Goal: Information Seeking & Learning: Learn about a topic

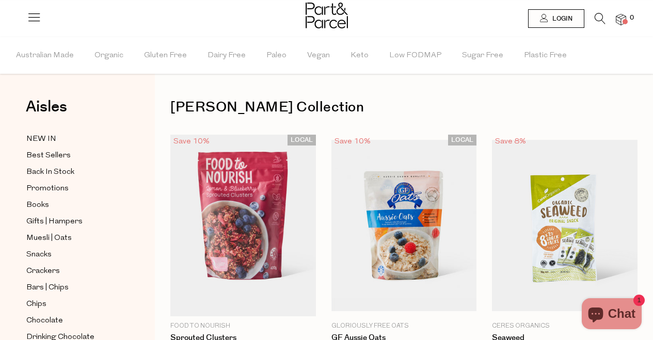
click at [35, 17] on icon at bounding box center [34, 17] width 14 height 14
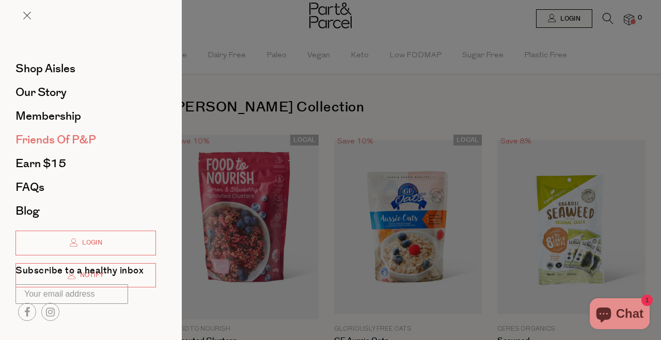
click at [65, 141] on span "Friends of P&P" at bounding box center [55, 140] width 81 height 17
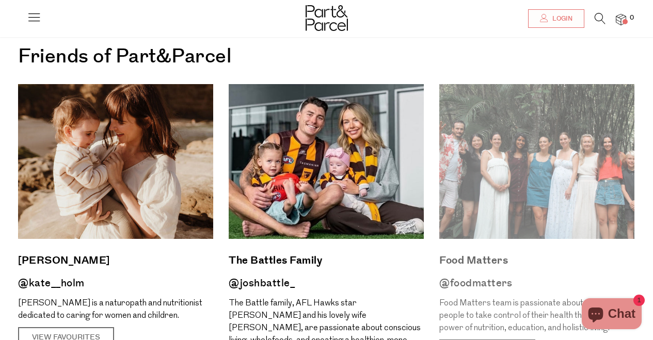
scroll to position [69, 0]
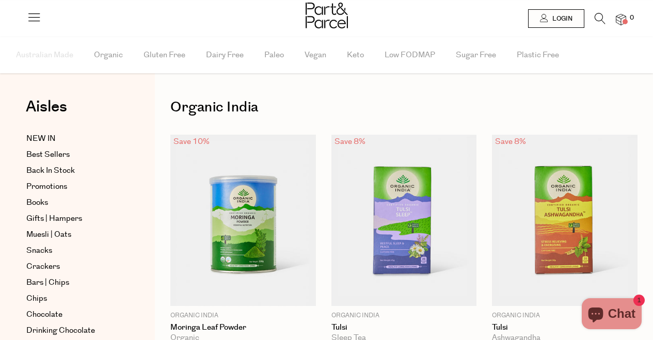
click at [33, 20] on icon at bounding box center [34, 17] width 14 height 14
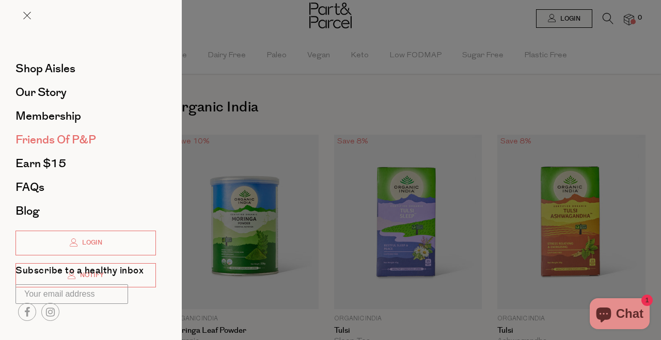
click at [59, 138] on span "Friends of P&P" at bounding box center [55, 140] width 81 height 17
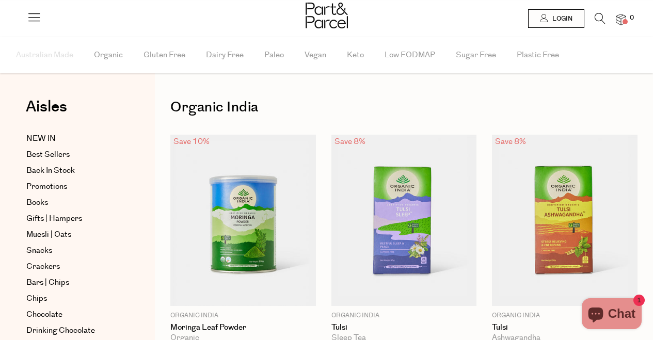
click at [28, 14] on icon at bounding box center [34, 17] width 14 height 14
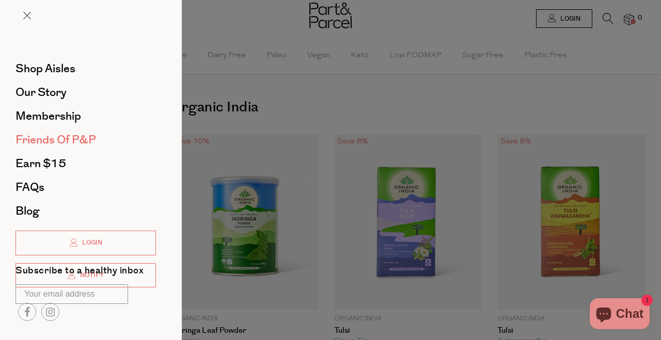
click at [77, 144] on span "Friends of P&P" at bounding box center [55, 140] width 81 height 17
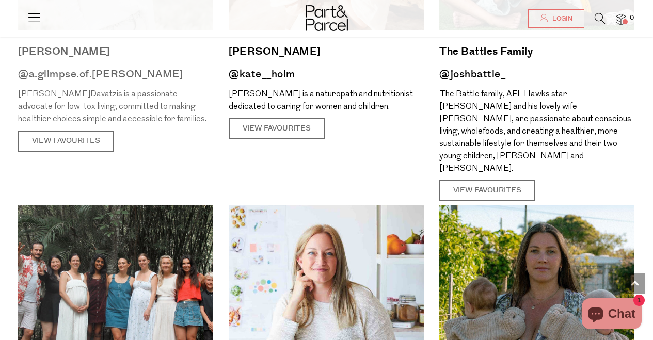
scroll to position [77, 0]
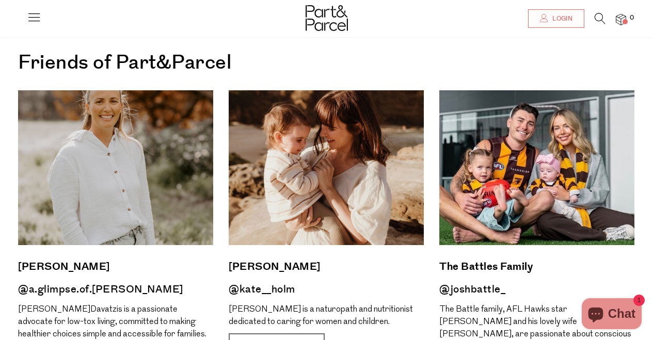
scroll to position [63, 0]
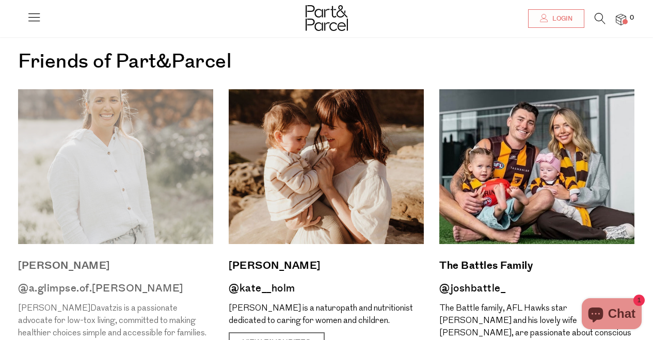
click at [144, 127] on img at bounding box center [115, 166] width 195 height 155
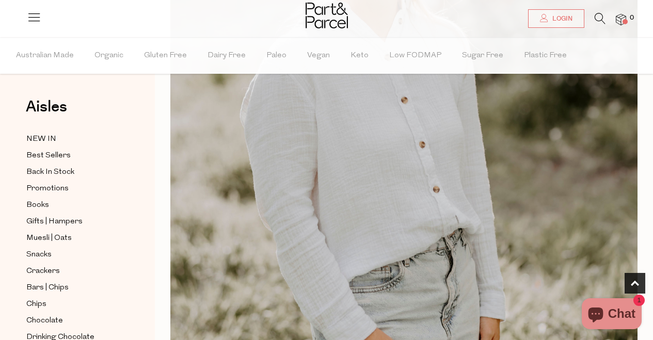
scroll to position [594, 0]
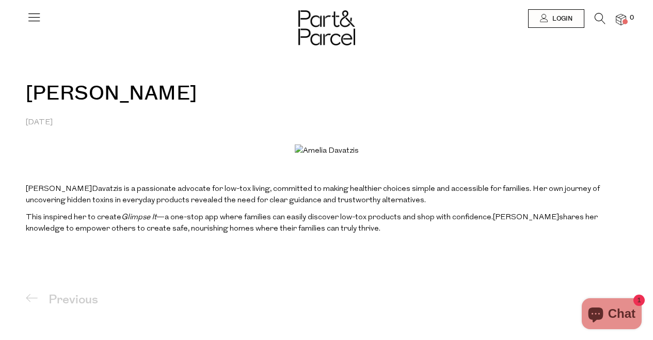
click at [34, 17] on icon at bounding box center [34, 17] width 14 height 14
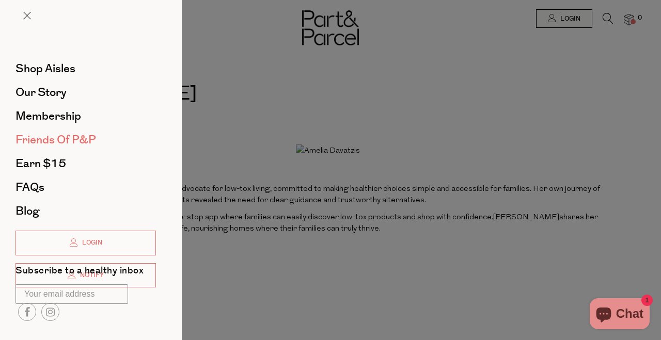
click at [77, 144] on span "Friends of P&P" at bounding box center [55, 140] width 81 height 17
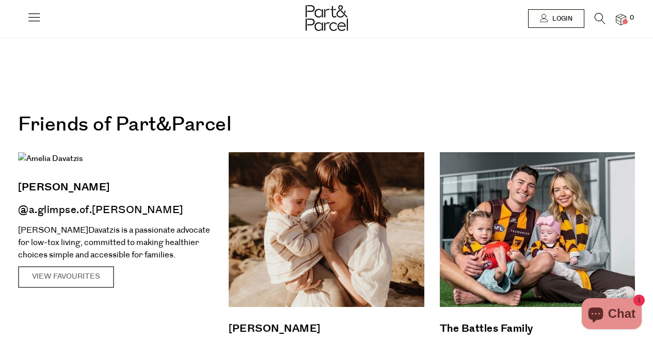
click at [34, 19] on icon at bounding box center [34, 17] width 14 height 14
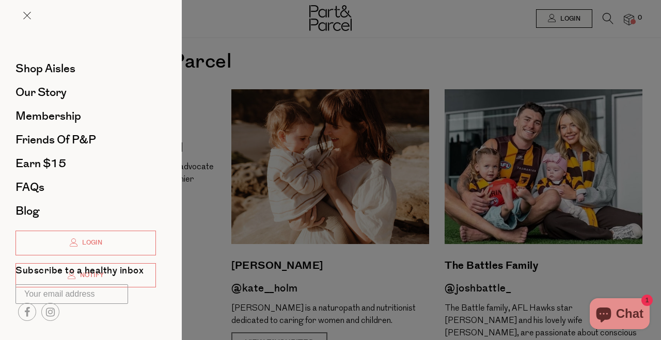
click at [304, 46] on div at bounding box center [330, 170] width 661 height 340
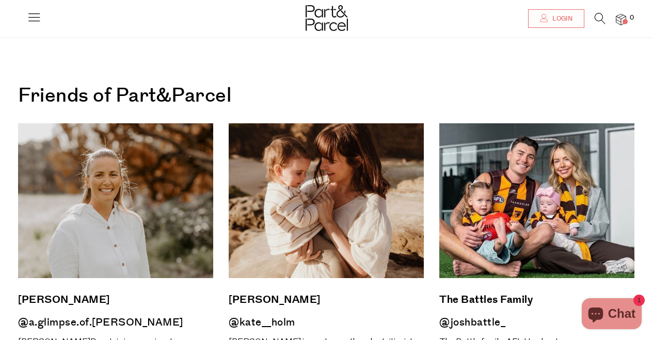
scroll to position [77, 0]
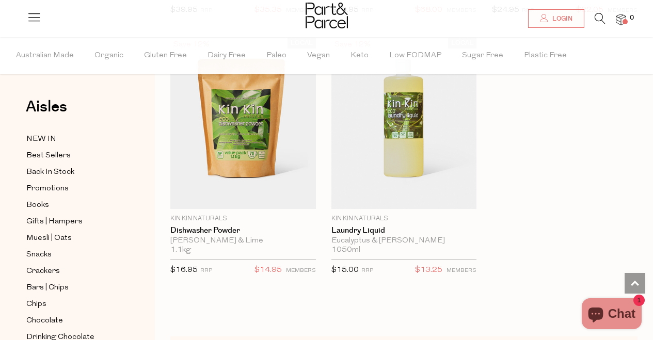
scroll to position [3000, 0]
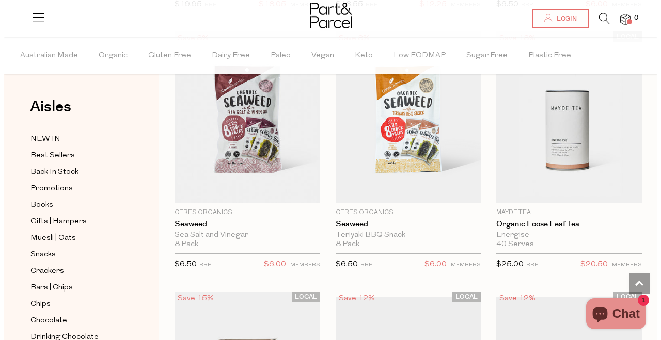
scroll to position [320, 0]
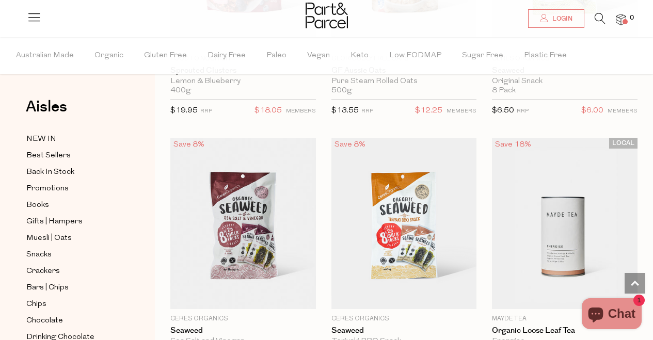
click at [29, 23] on icon at bounding box center [34, 17] width 14 height 14
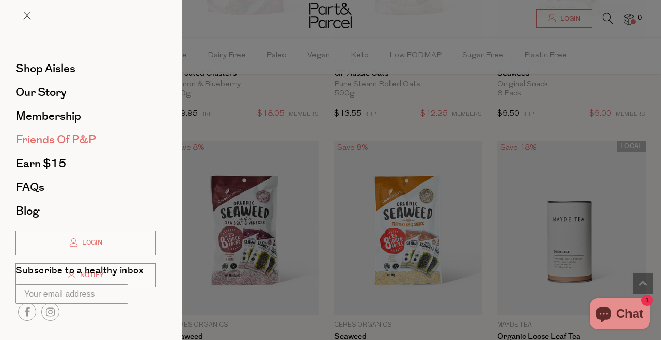
click at [83, 147] on span "Friends of P&P" at bounding box center [55, 140] width 81 height 17
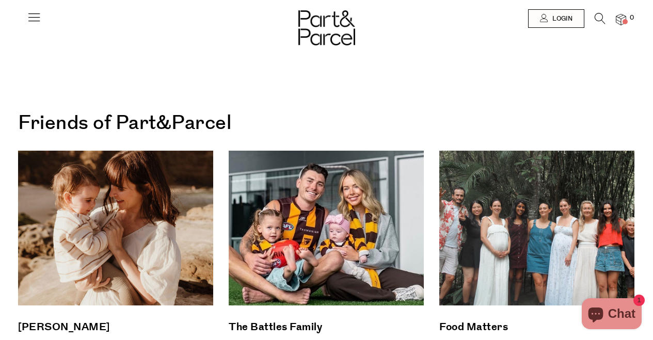
scroll to position [2, 0]
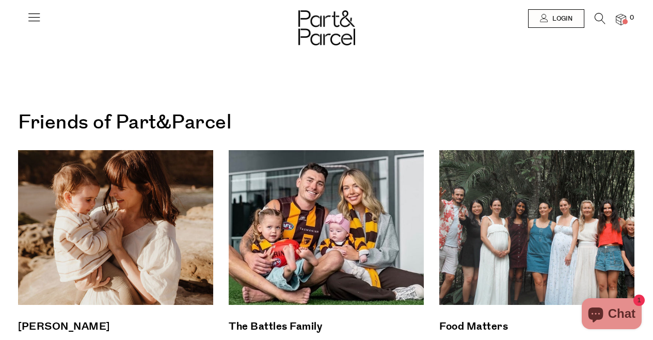
click at [28, 7] on div at bounding box center [34, 14] width 14 height 29
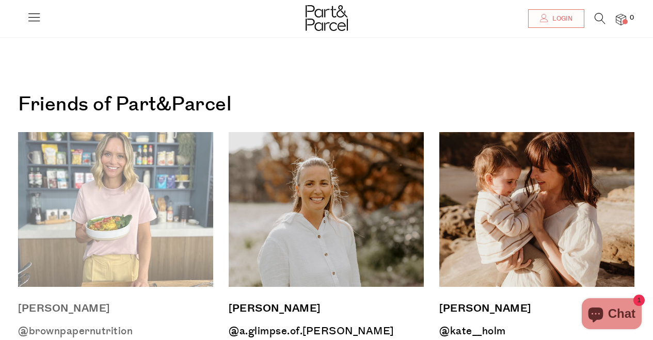
scroll to position [69, 0]
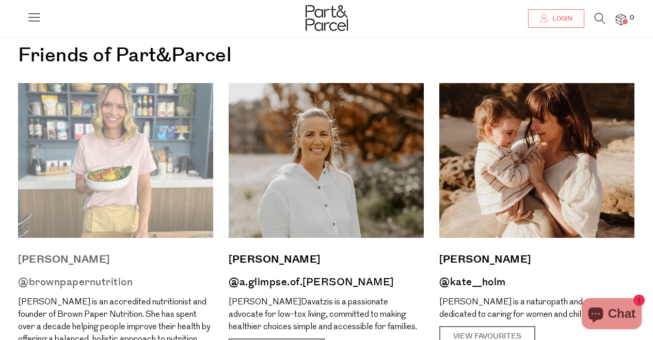
click at [165, 174] on img at bounding box center [115, 160] width 195 height 155
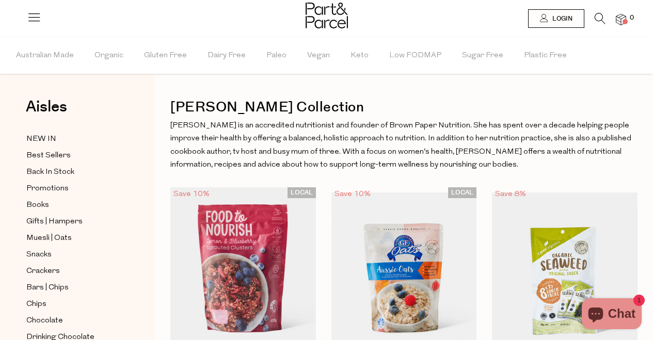
click at [31, 11] on icon at bounding box center [34, 17] width 14 height 14
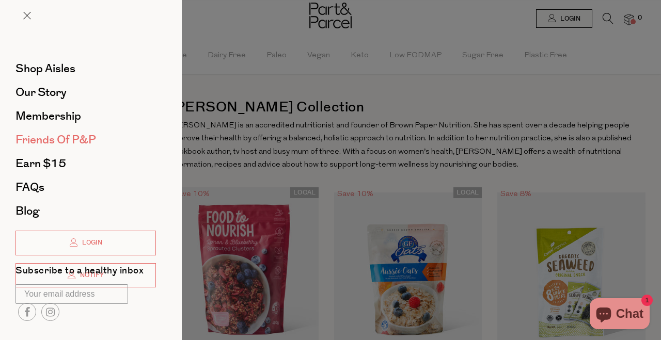
click at [70, 135] on span "Friends of P&P" at bounding box center [55, 140] width 81 height 17
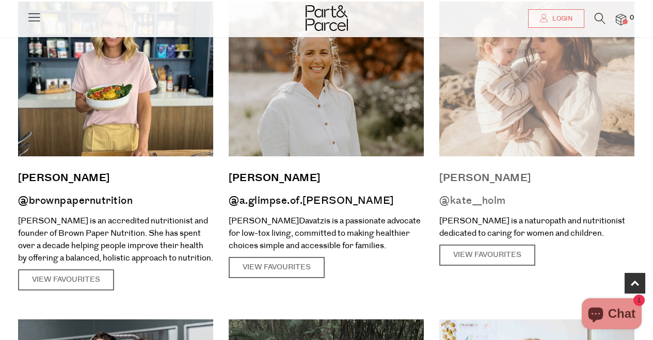
scroll to position [204, 0]
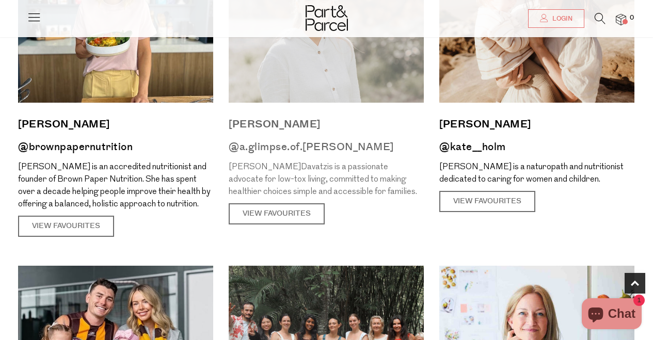
click at [355, 115] on article "Amelia Davatzis @a.glimpse.of.amelia Amelia Davatzis is a passionate advocate f…" at bounding box center [326, 86] width 211 height 277
click at [360, 103] on article "Amelia Davatzis @a.glimpse.of.amelia Amelia Davatzis is a passionate advocate f…" at bounding box center [326, 86] width 211 height 277
click at [362, 82] on img at bounding box center [326, 25] width 195 height 155
click at [263, 132] on h2 "[PERSON_NAME]" at bounding box center [326, 125] width 195 height 18
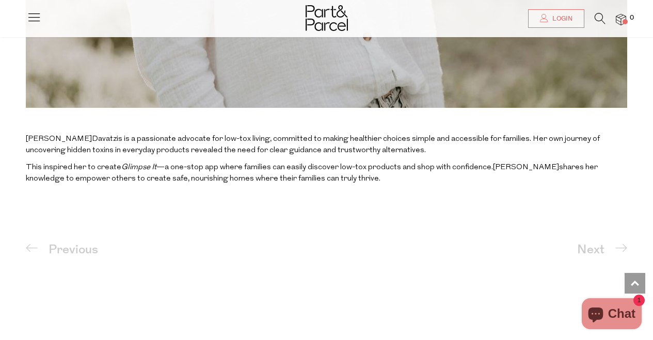
scroll to position [701, 0]
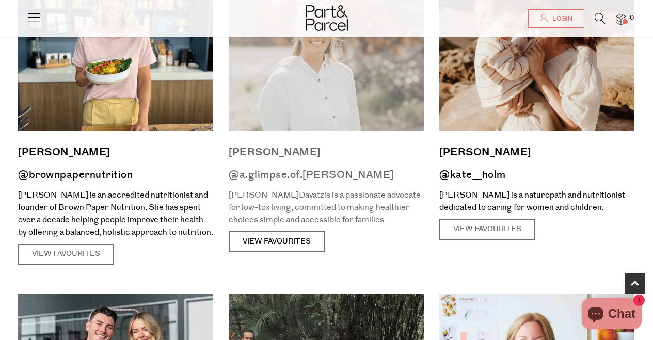
scroll to position [204, 0]
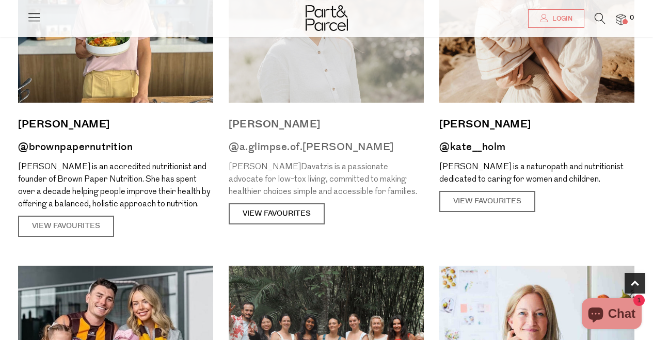
click at [264, 221] on link "View Favourites" at bounding box center [277, 214] width 96 height 22
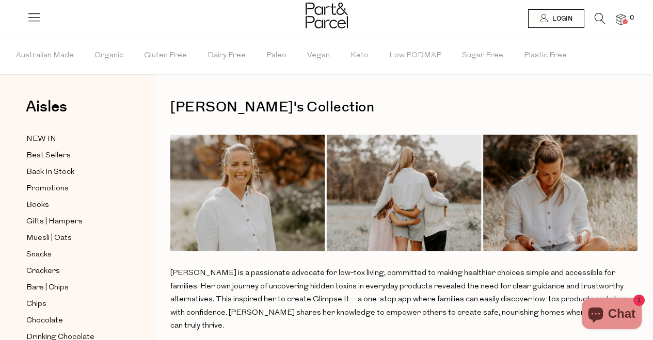
click at [37, 14] on icon at bounding box center [34, 17] width 14 height 14
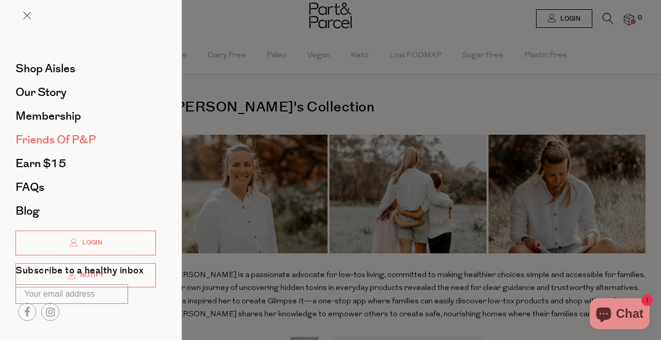
click at [70, 139] on span "Friends of P&P" at bounding box center [55, 140] width 81 height 17
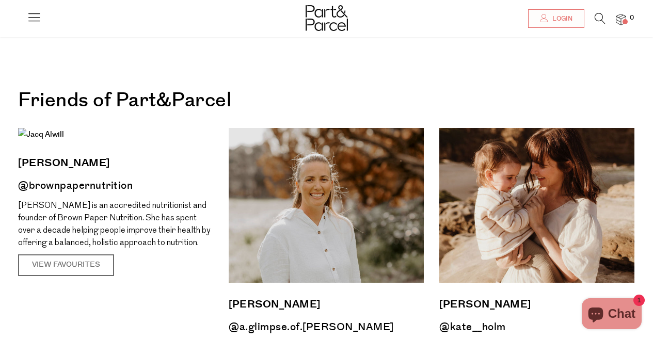
scroll to position [34, 0]
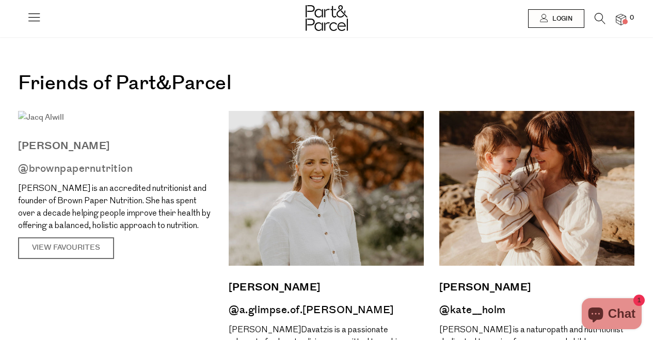
scroll to position [51, 0]
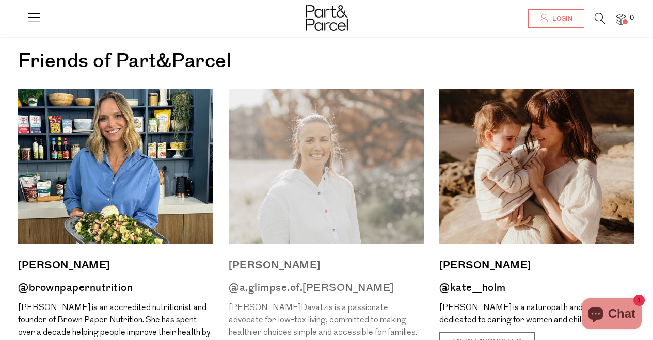
scroll to position [64, 0]
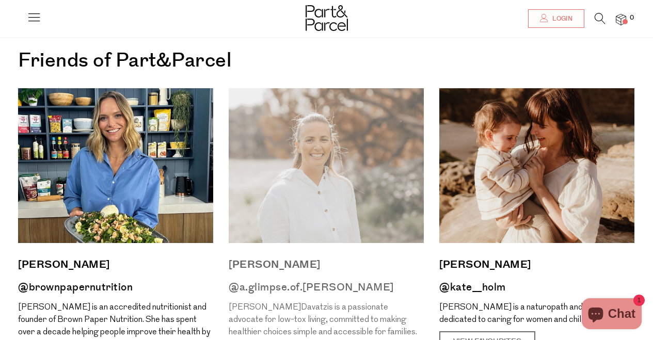
click at [213, 280] on h2 "@a.glimpse.of.amelia" at bounding box center [115, 288] width 195 height 18
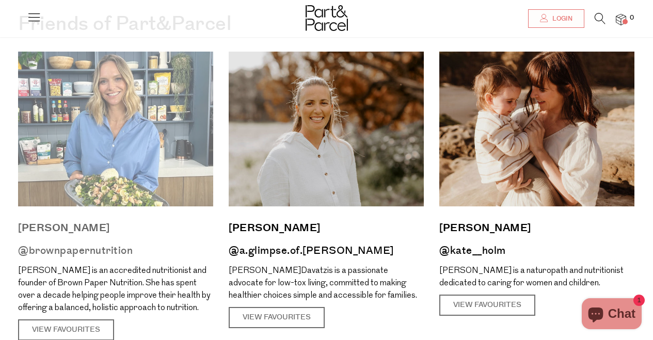
scroll to position [158, 0]
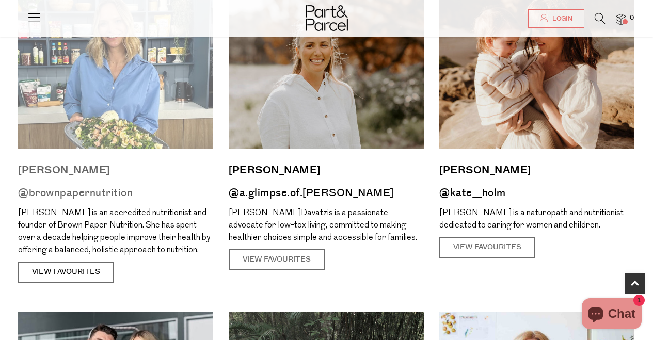
click at [78, 263] on link "View Favourites" at bounding box center [66, 273] width 96 height 22
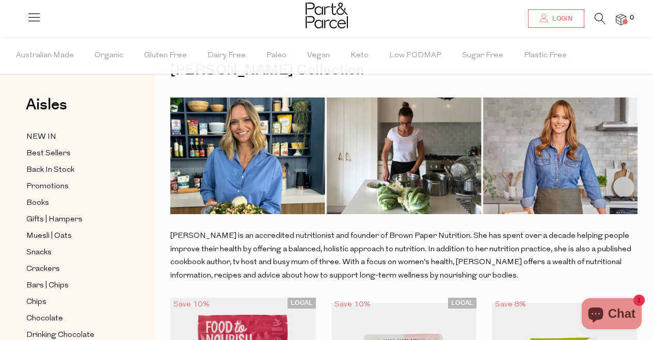
scroll to position [38, 0]
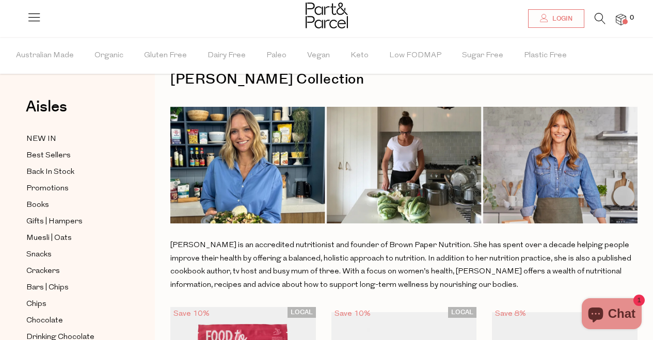
scroll to position [43, 0]
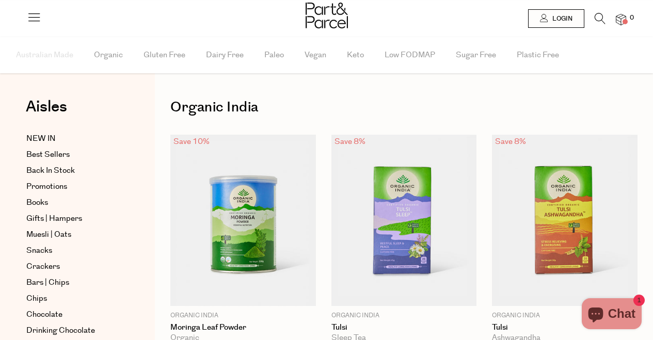
click at [29, 17] on icon at bounding box center [34, 17] width 14 height 14
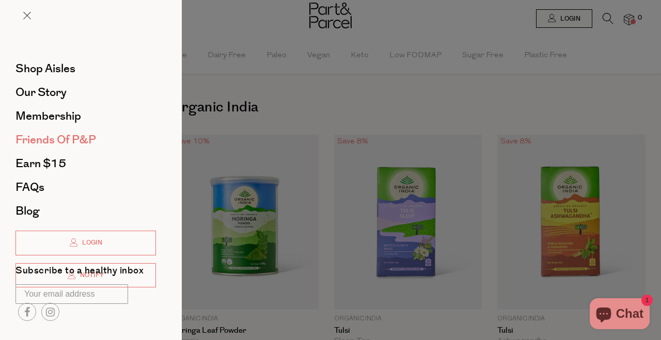
click at [72, 137] on span "Friends of P&P" at bounding box center [55, 140] width 81 height 17
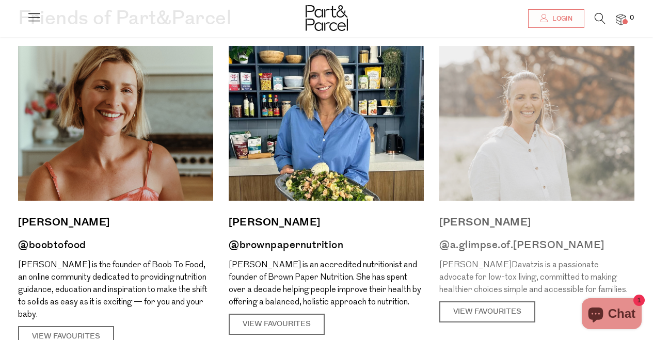
scroll to position [95, 0]
